Goal: Task Accomplishment & Management: Use online tool/utility

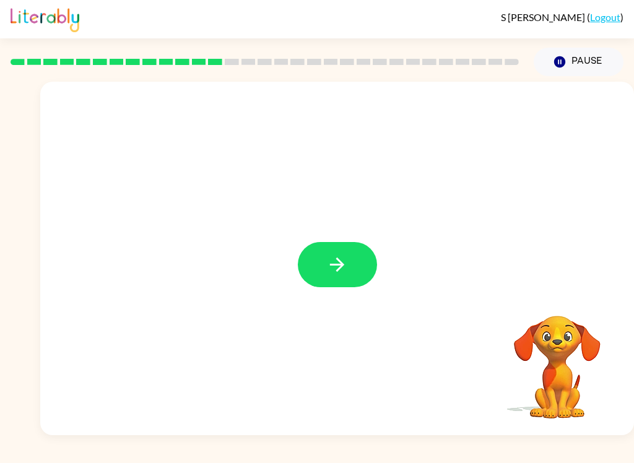
click at [342, 266] on icon "button" at bounding box center [337, 264] width 14 height 14
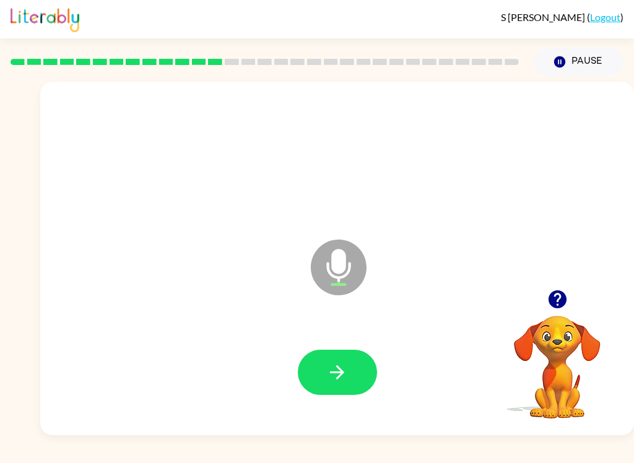
click at [341, 373] on icon "button" at bounding box center [337, 372] width 14 height 14
click at [326, 394] on button "button" at bounding box center [337, 372] width 79 height 45
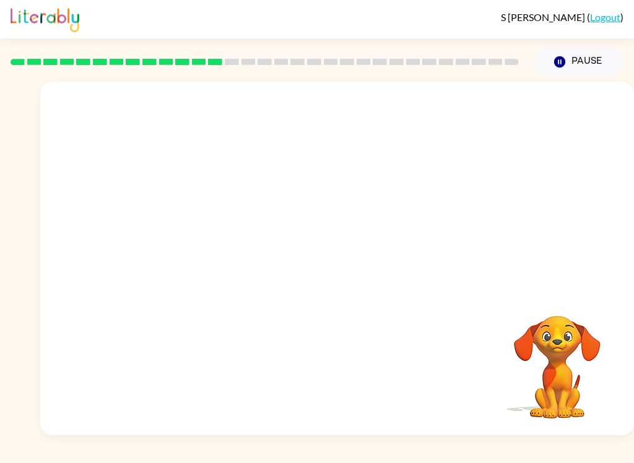
click at [75, 366] on div "Your browser must support playing .mp4 files to use Literably. Please try using…" at bounding box center [337, 258] width 594 height 353
click at [75, 266] on div at bounding box center [337, 258] width 594 height 353
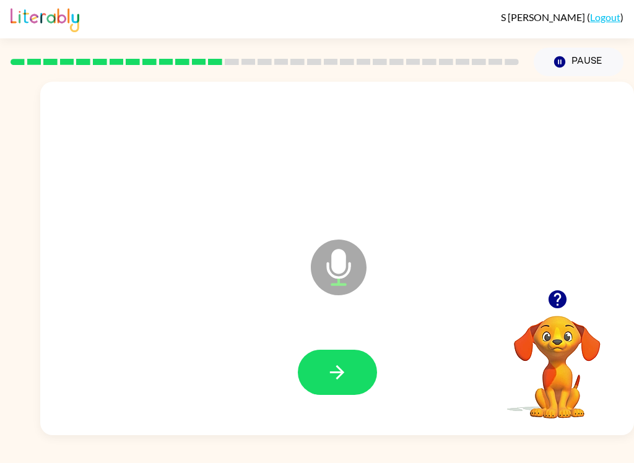
click at [554, 300] on icon "button" at bounding box center [557, 299] width 18 height 18
click at [344, 362] on icon "button" at bounding box center [337, 372] width 22 height 22
click at [348, 376] on button "button" at bounding box center [337, 372] width 79 height 45
click at [340, 377] on icon "button" at bounding box center [337, 372] width 22 height 22
click at [337, 370] on icon "button" at bounding box center [337, 372] width 22 height 22
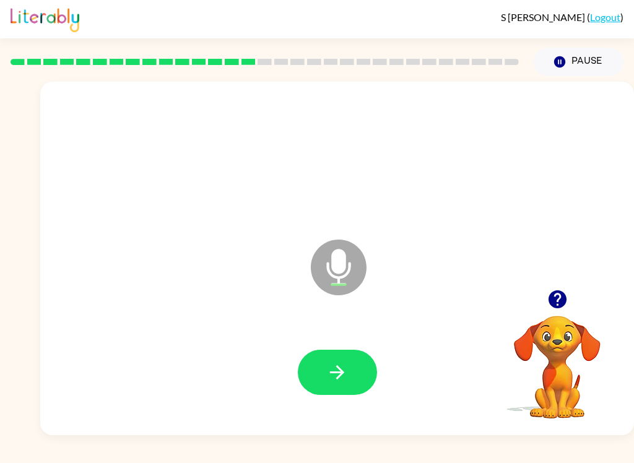
click at [350, 376] on button "button" at bounding box center [337, 372] width 79 height 45
click at [327, 381] on icon "button" at bounding box center [337, 372] width 22 height 22
click at [345, 389] on button "button" at bounding box center [337, 372] width 79 height 45
click at [352, 381] on button "button" at bounding box center [337, 372] width 79 height 45
click at [350, 369] on button "button" at bounding box center [337, 372] width 79 height 45
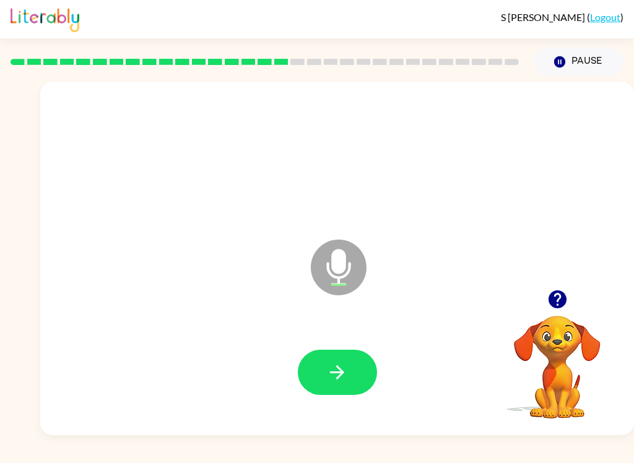
click at [344, 371] on icon "button" at bounding box center [337, 372] width 22 height 22
click at [340, 382] on icon "button" at bounding box center [337, 372] width 22 height 22
click at [330, 357] on button "button" at bounding box center [337, 372] width 79 height 45
click at [334, 379] on icon "button" at bounding box center [337, 372] width 22 height 22
click at [356, 370] on button "button" at bounding box center [337, 372] width 79 height 45
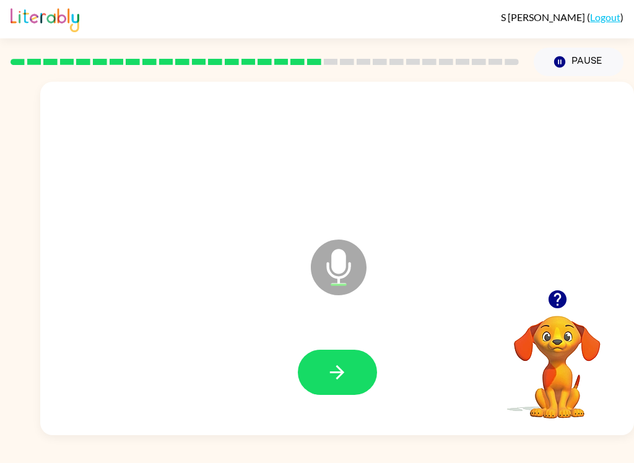
click at [340, 368] on icon "button" at bounding box center [337, 372] width 22 height 22
click at [327, 394] on button "button" at bounding box center [337, 372] width 79 height 45
click at [345, 368] on icon "button" at bounding box center [337, 372] width 22 height 22
click at [332, 369] on icon "button" at bounding box center [337, 372] width 22 height 22
click at [355, 360] on button "button" at bounding box center [337, 372] width 79 height 45
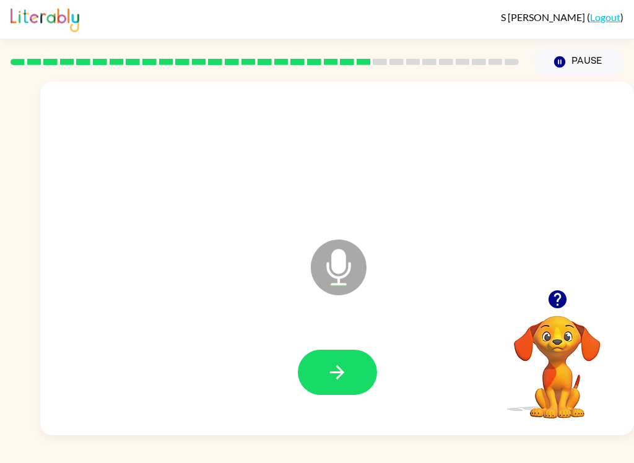
click at [335, 378] on icon "button" at bounding box center [337, 372] width 22 height 22
click at [353, 377] on button "button" at bounding box center [337, 372] width 79 height 45
click at [348, 375] on button "button" at bounding box center [337, 372] width 79 height 45
click at [352, 368] on button "button" at bounding box center [337, 372] width 79 height 45
click at [347, 368] on icon "button" at bounding box center [337, 372] width 22 height 22
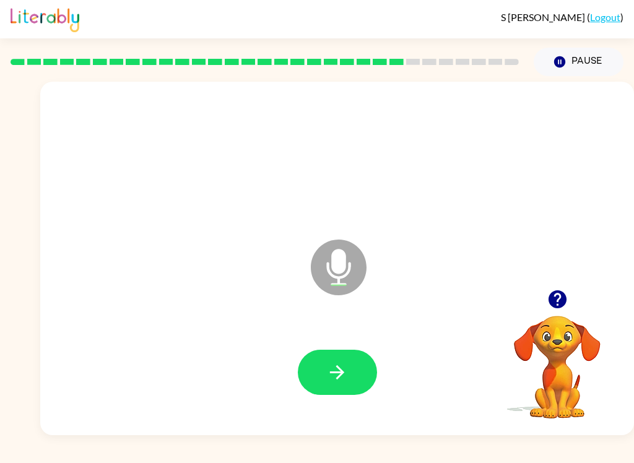
click at [350, 375] on button "button" at bounding box center [337, 372] width 79 height 45
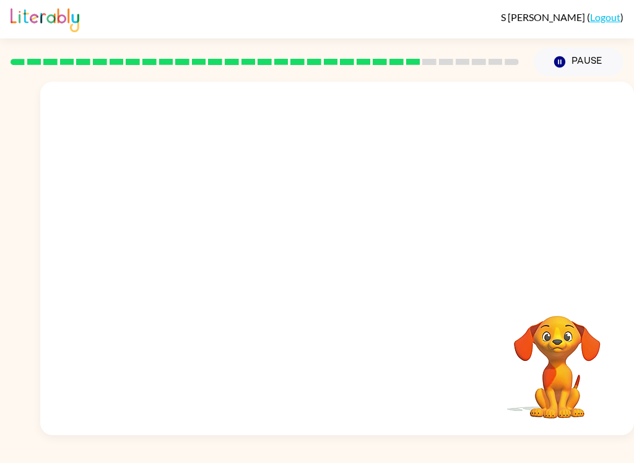
click at [577, 63] on button "Pause Pause" at bounding box center [578, 62] width 90 height 28
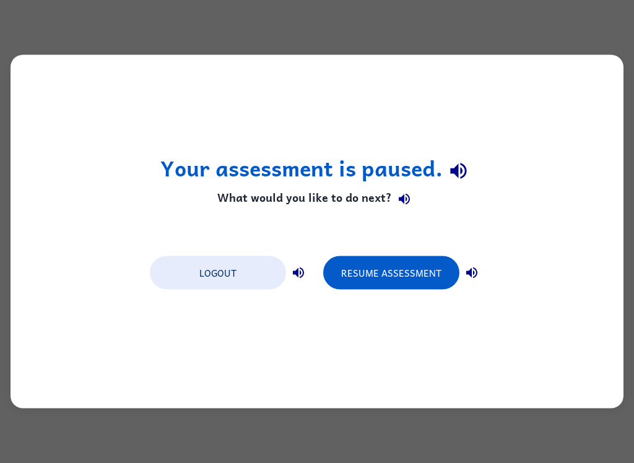
click at [400, 268] on button "Resume Assessment" at bounding box center [391, 272] width 136 height 33
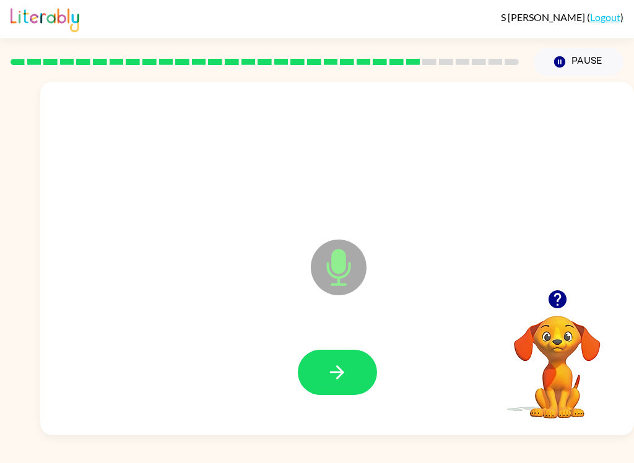
click at [341, 376] on icon "button" at bounding box center [337, 372] width 14 height 14
click at [343, 384] on button "button" at bounding box center [337, 372] width 79 height 45
click at [340, 373] on icon "button" at bounding box center [337, 372] width 14 height 14
click at [340, 361] on icon "button" at bounding box center [337, 372] width 22 height 22
click at [343, 381] on icon "button" at bounding box center [337, 372] width 22 height 22
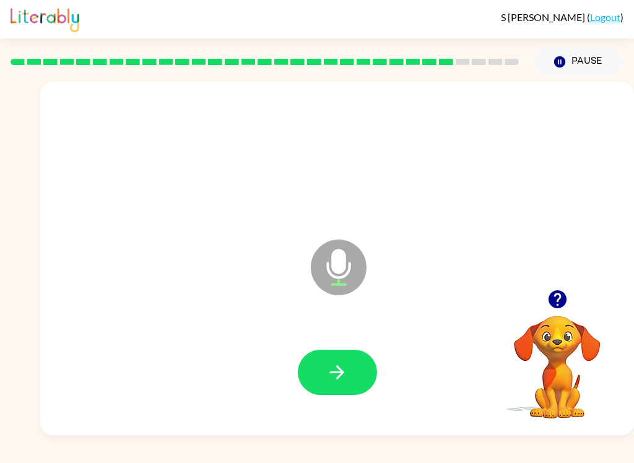
click at [548, 305] on icon "button" at bounding box center [557, 299] width 22 height 22
click at [553, 293] on icon "button" at bounding box center [557, 299] width 18 height 18
click at [329, 350] on button "button" at bounding box center [337, 372] width 79 height 45
click at [326, 376] on button "button" at bounding box center [337, 372] width 79 height 45
click at [554, 304] on icon "button" at bounding box center [557, 299] width 18 height 18
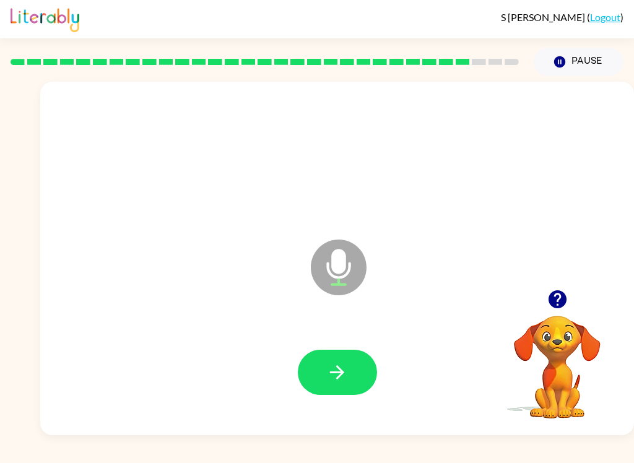
click at [343, 389] on button "button" at bounding box center [337, 372] width 79 height 45
click at [374, 374] on button "button" at bounding box center [337, 372] width 79 height 45
click at [385, 380] on div at bounding box center [337, 372] width 569 height 101
click at [361, 378] on button "button" at bounding box center [337, 372] width 79 height 45
click at [359, 373] on button "button" at bounding box center [337, 372] width 79 height 45
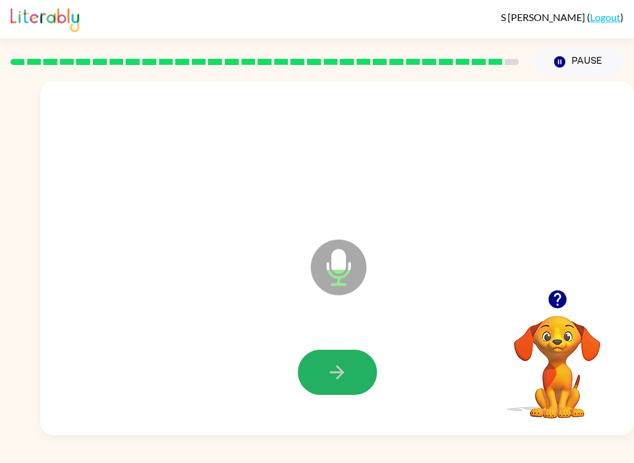
click at [342, 376] on icon "button" at bounding box center [337, 372] width 22 height 22
click at [342, 334] on div at bounding box center [337, 372] width 569 height 101
click at [333, 381] on icon "button" at bounding box center [337, 372] width 22 height 22
